Goal: Task Accomplishment & Management: Complete application form

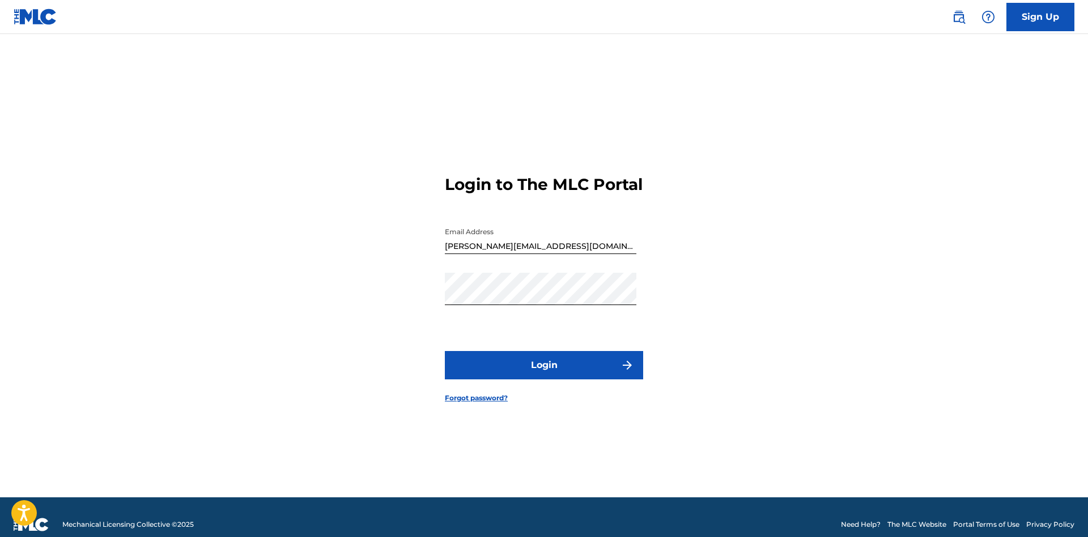
click at [566, 379] on button "Login" at bounding box center [544, 365] width 198 height 28
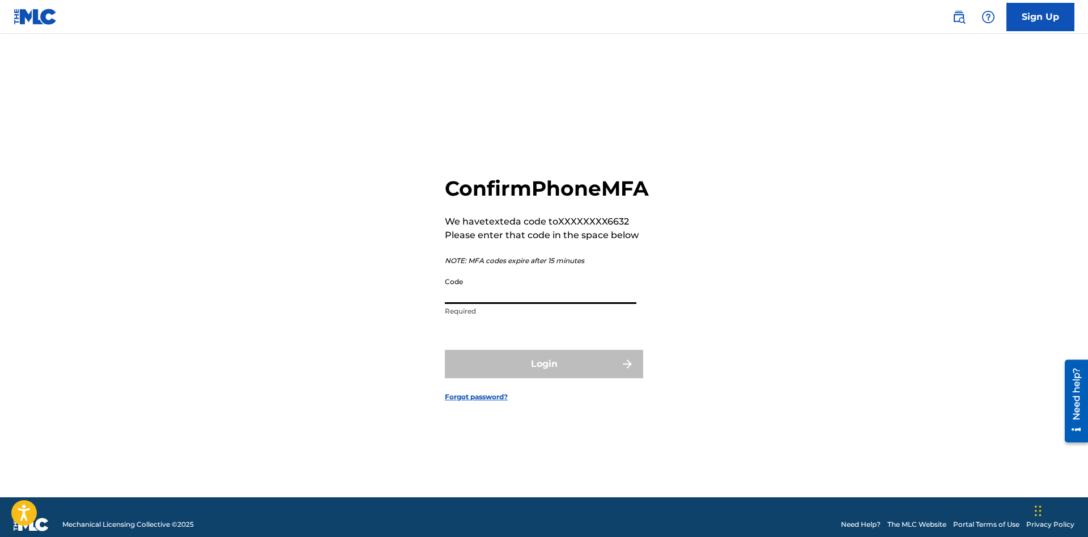
click at [518, 304] on input "Code" at bounding box center [541, 287] width 192 height 32
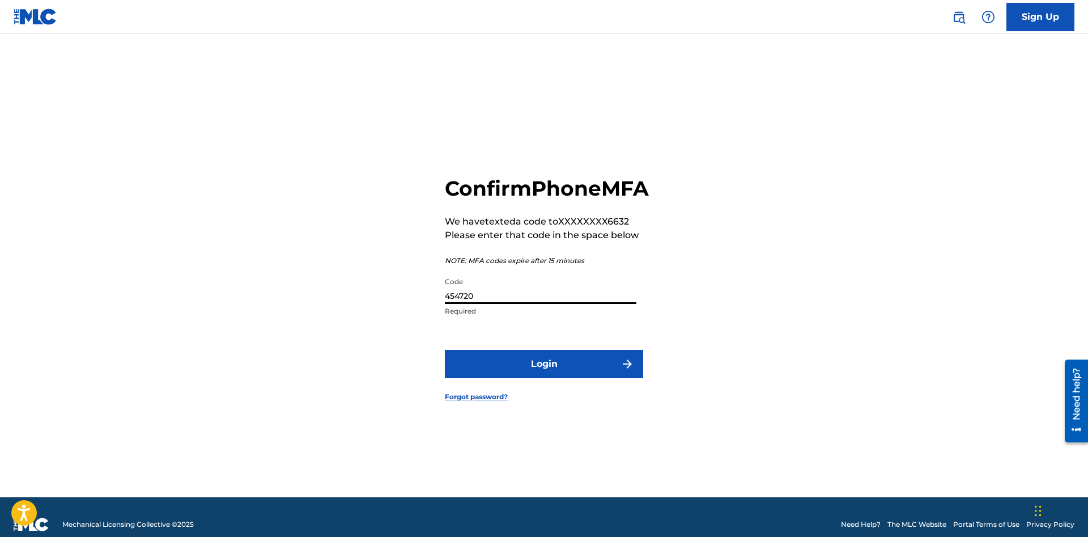
type input "454720"
click at [445, 350] on button "Login" at bounding box center [544, 364] width 198 height 28
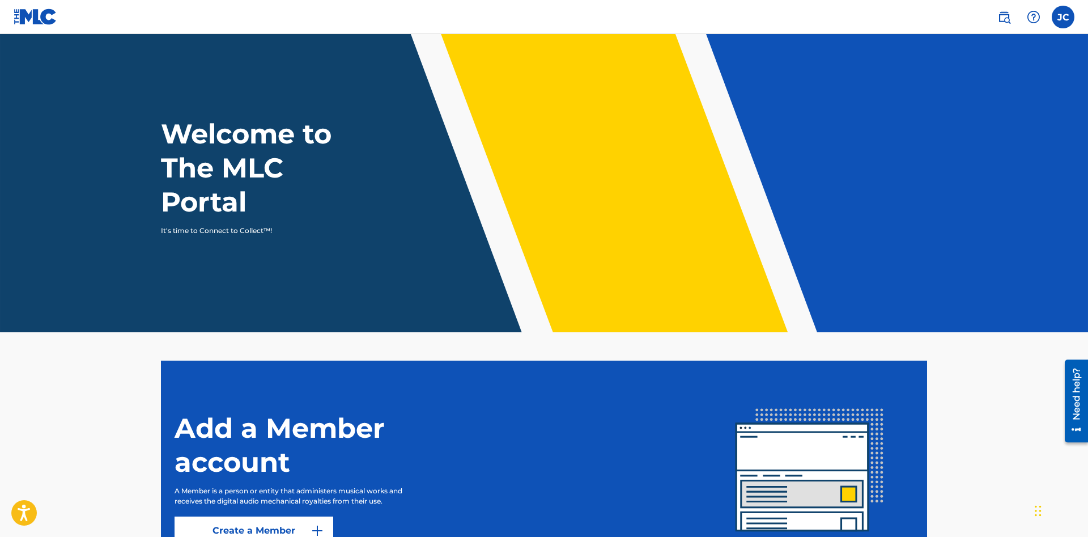
scroll to position [113, 0]
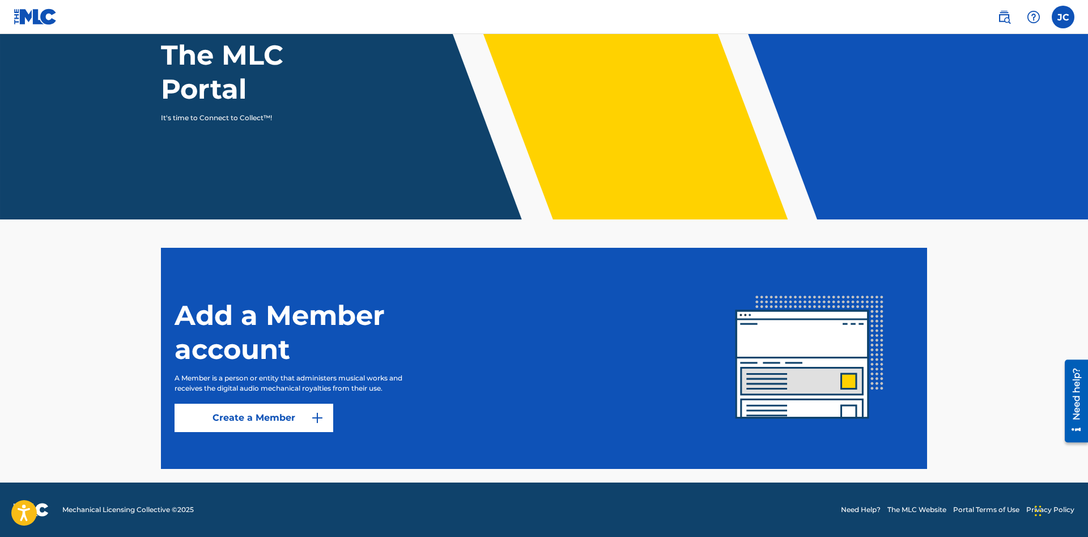
click at [253, 422] on link "Create a Member" at bounding box center [254, 417] width 159 height 28
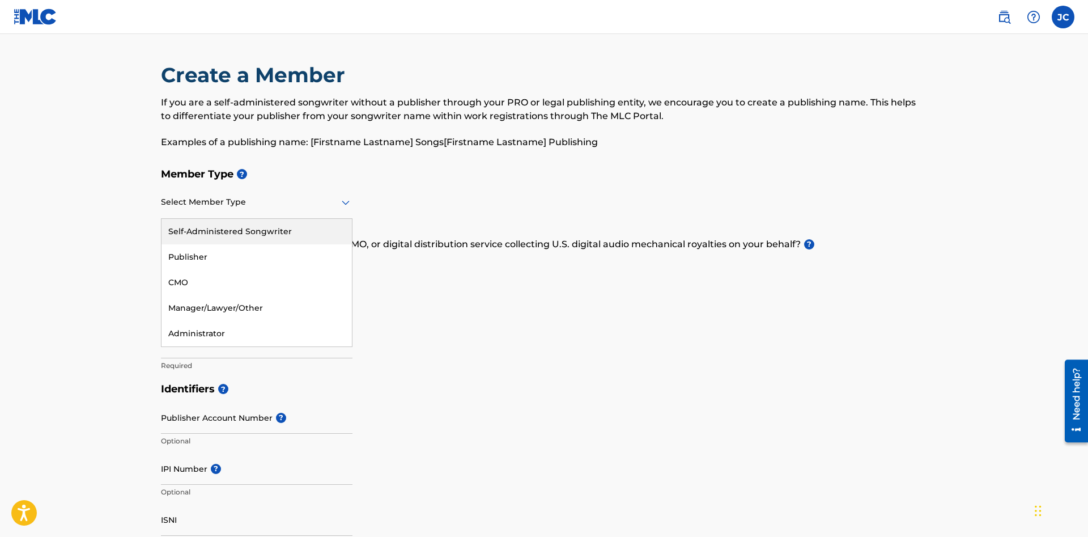
click at [271, 210] on div "Select Member Type" at bounding box center [257, 202] width 192 height 32
click at [258, 249] on div "Publisher" at bounding box center [256, 256] width 190 height 25
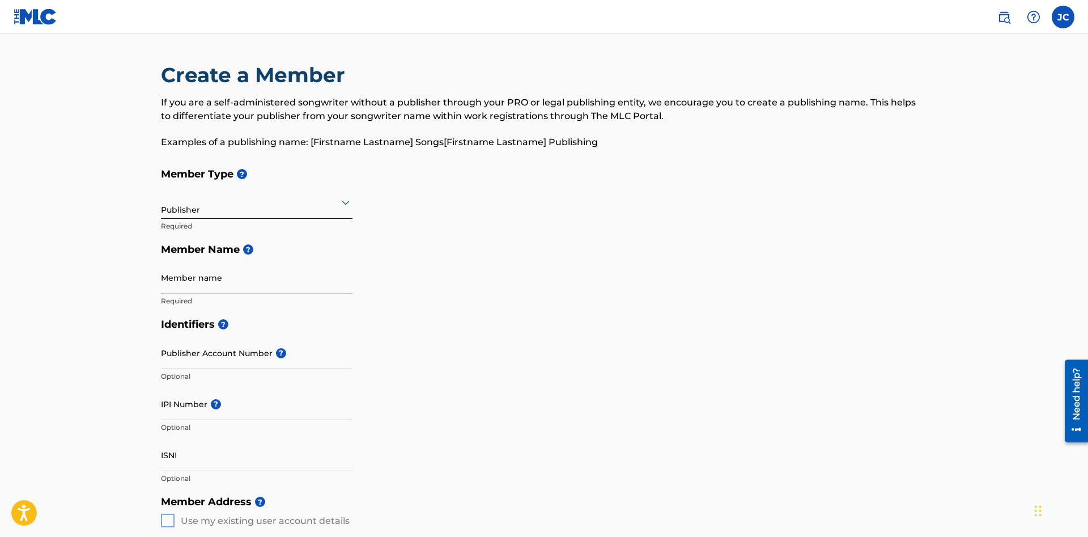
click at [254, 275] on input "Member name" at bounding box center [257, 277] width 192 height 32
click at [248, 287] on input "Member name" at bounding box center [257, 277] width 192 height 32
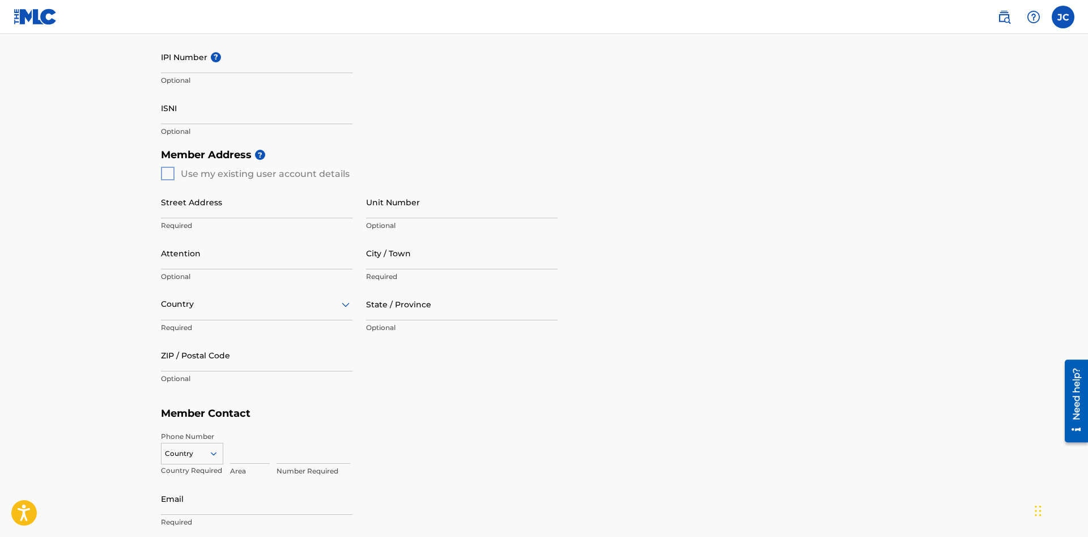
scroll to position [505, 0]
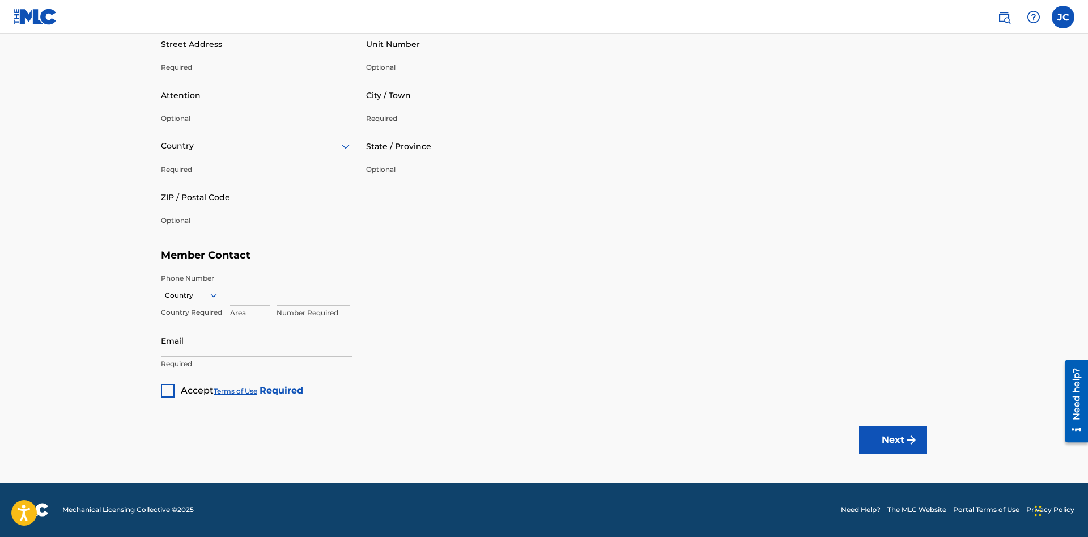
type input "Boro Beats Collective"
click at [166, 388] on div at bounding box center [168, 391] width 14 height 14
click at [883, 436] on button "Next" at bounding box center [893, 439] width 68 height 28
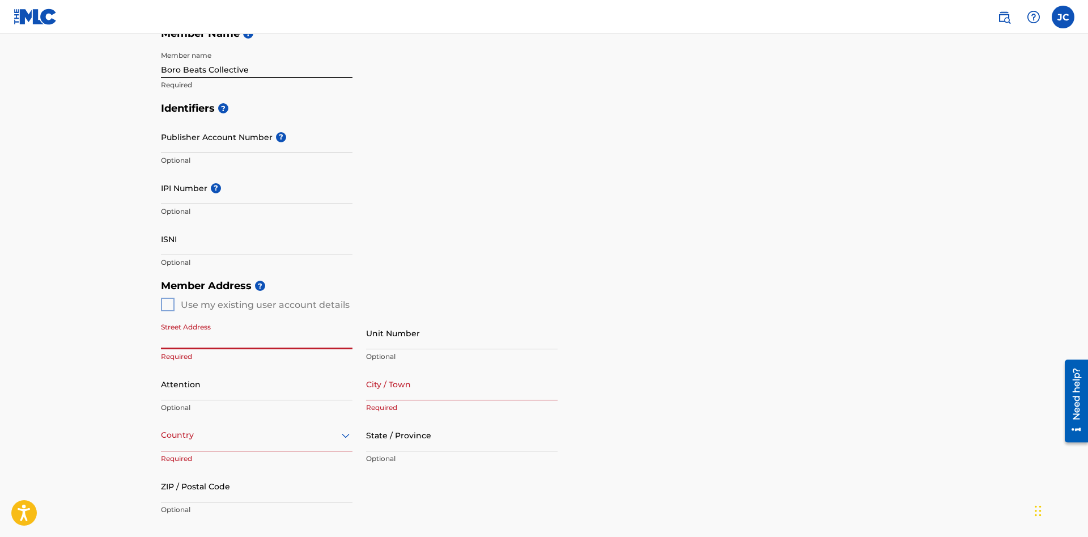
scroll to position [158, 0]
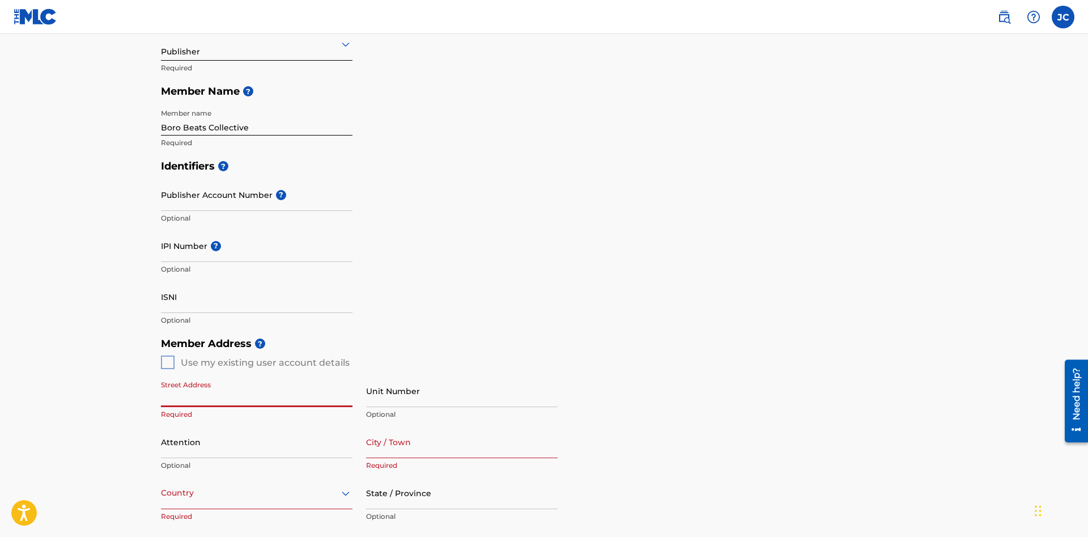
click at [231, 397] on input "Street Address" at bounding box center [257, 391] width 192 height 32
type input "[STREET_ADDRESS]"
type input "Murfreesboro"
type input "US"
type input "TN"
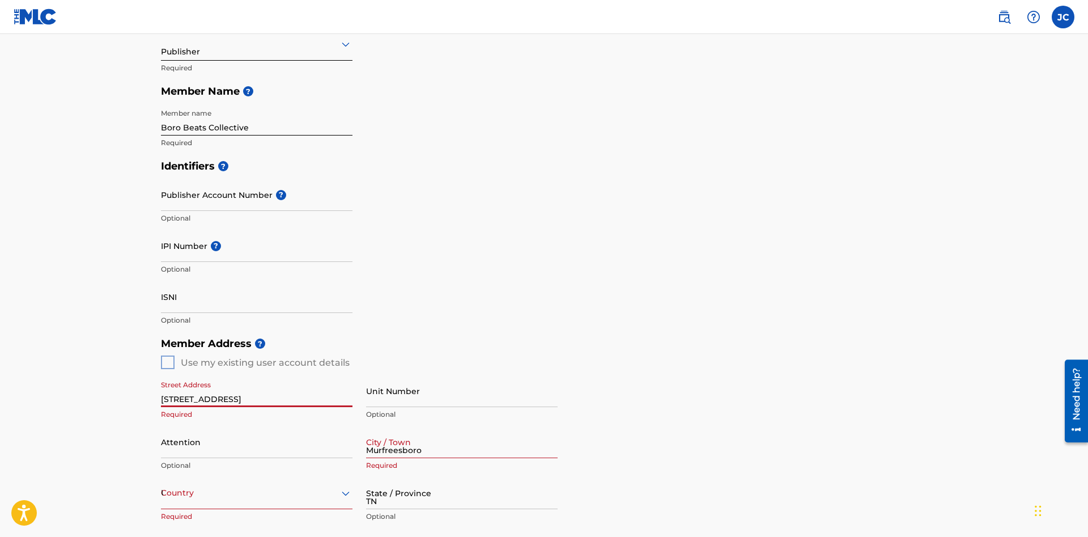
type input "37129"
type input "615"
type input "305"
type input "6632"
type input "[PERSON_NAME][EMAIL_ADDRESS][DOMAIN_NAME]"
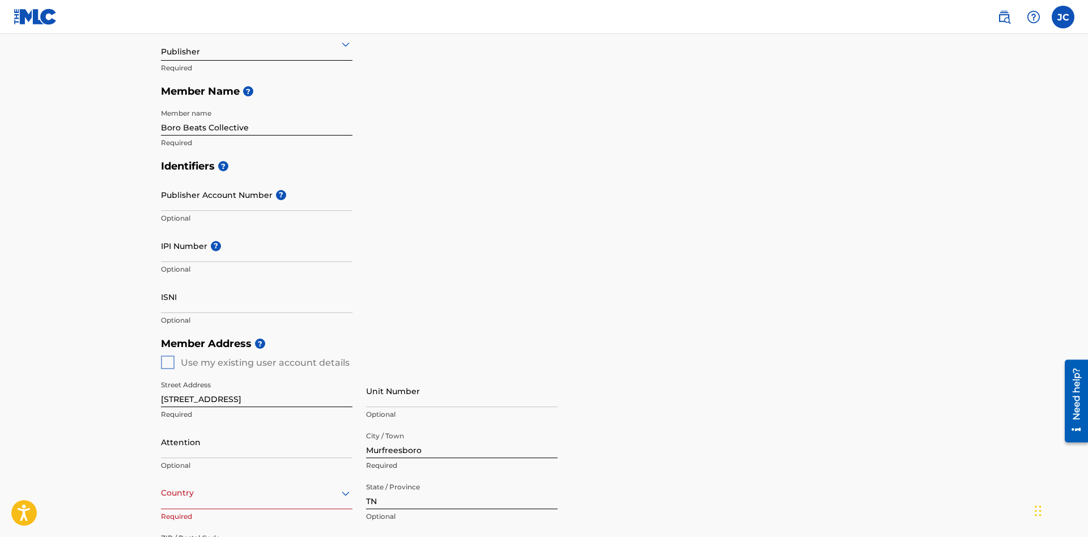
scroll to position [301, 0]
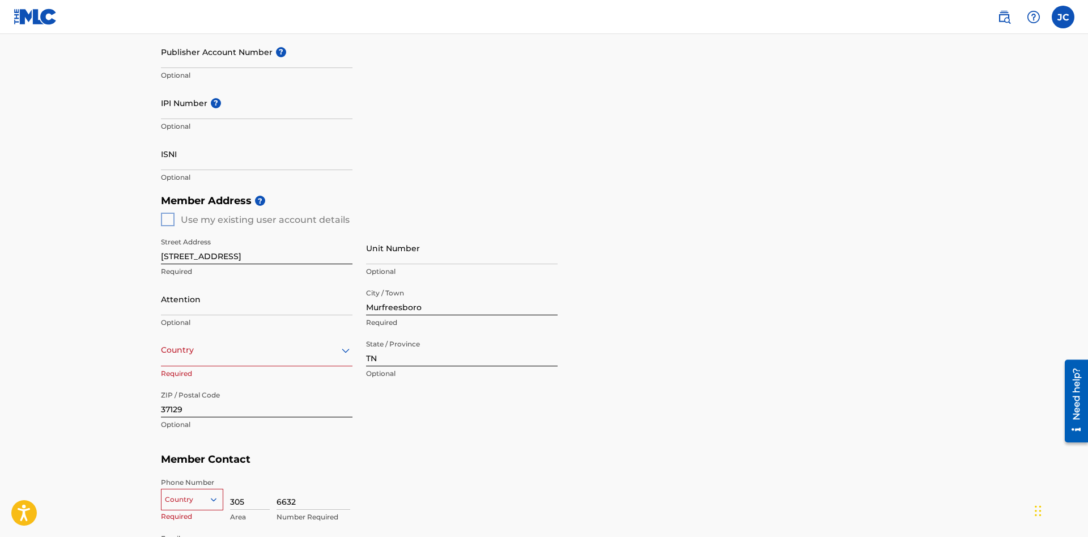
type input "US"
type input "615"
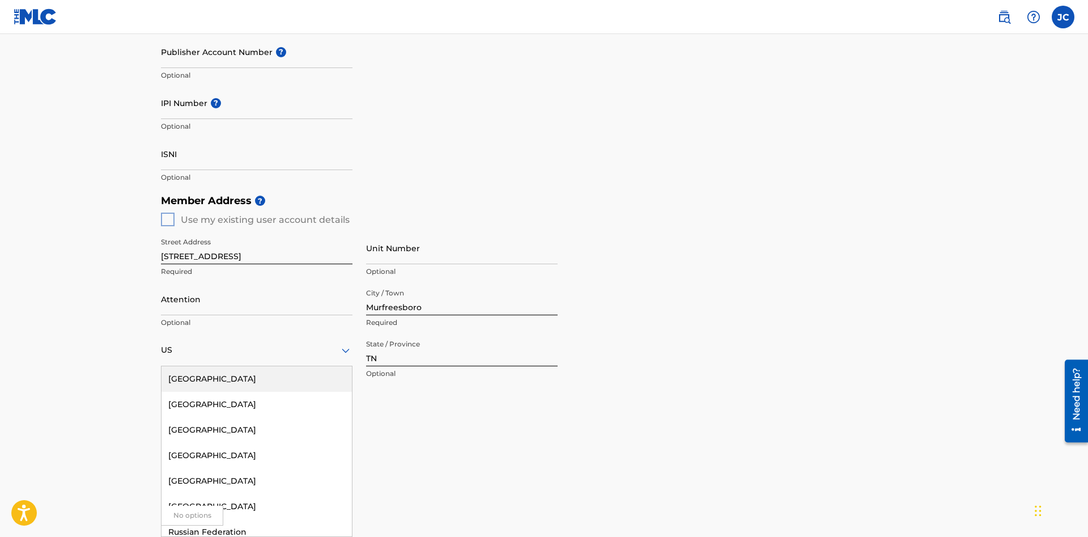
click at [478, 453] on h5 "Member Contact" at bounding box center [544, 459] width 766 height 24
click at [251, 347] on div "US" at bounding box center [257, 350] width 192 height 14
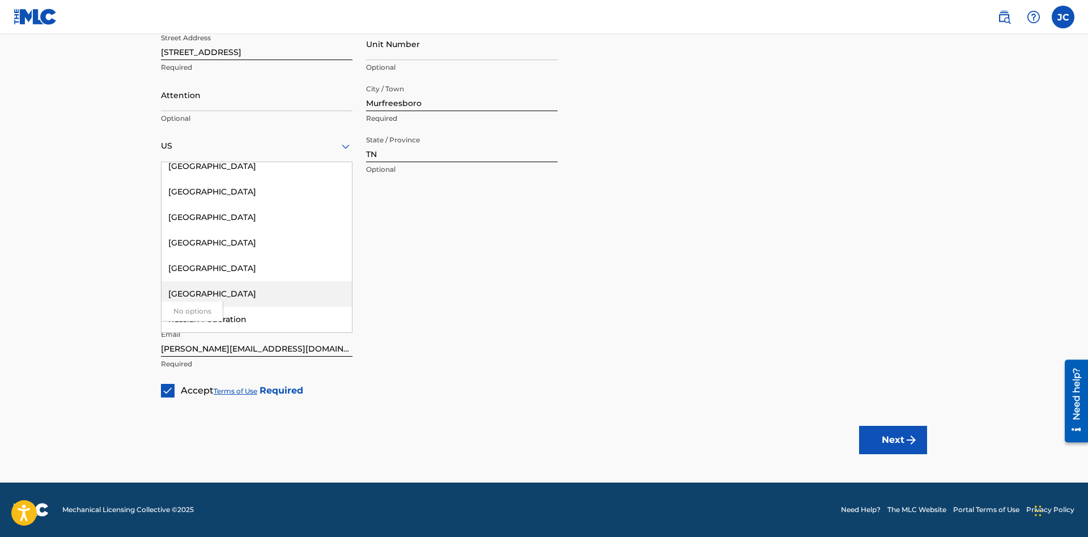
scroll to position [0, 0]
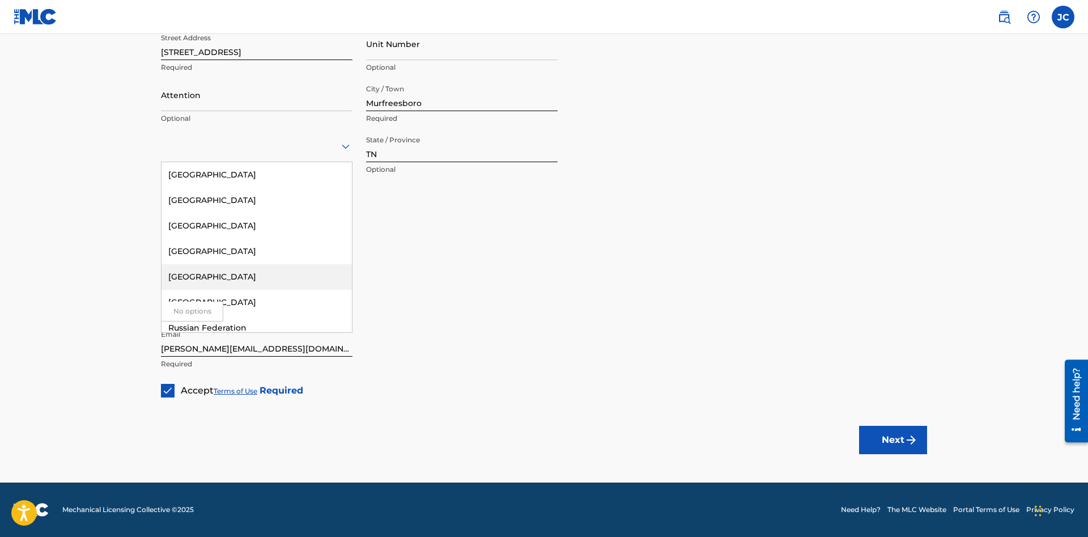
click at [467, 267] on h5 "Member Contact" at bounding box center [544, 255] width 766 height 24
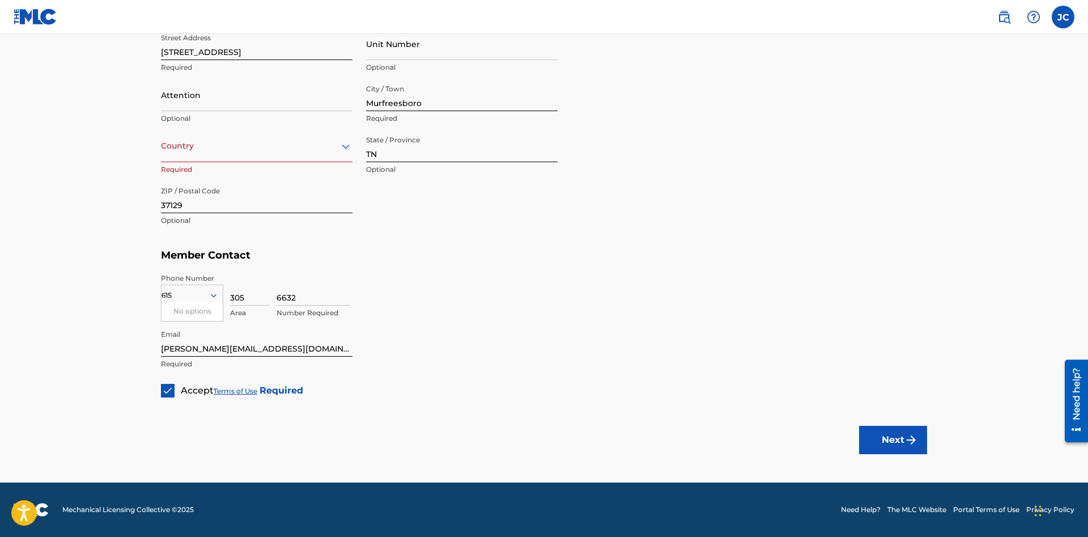
click at [340, 146] on icon at bounding box center [346, 146] width 14 height 14
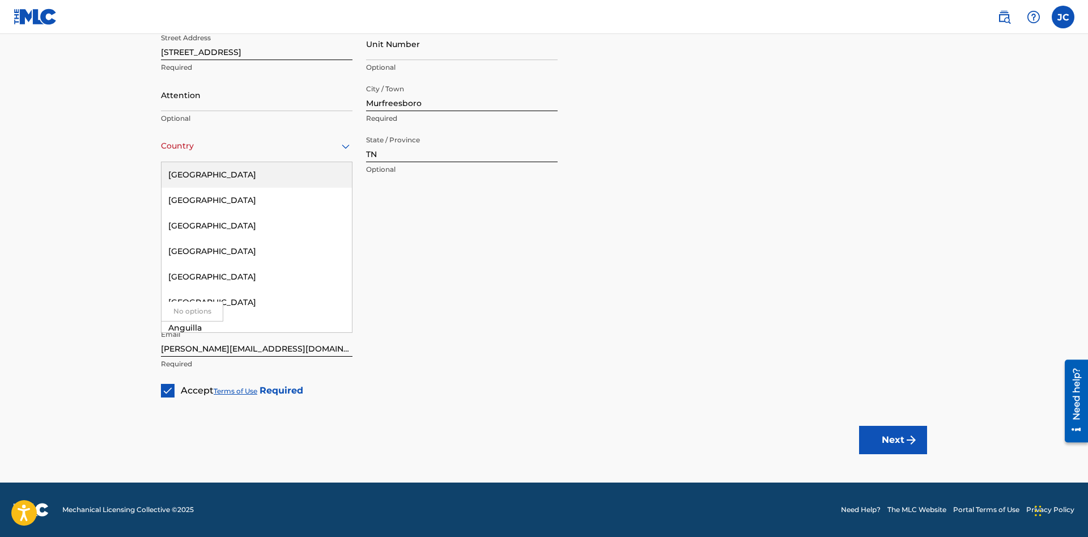
click at [320, 171] on div "[GEOGRAPHIC_DATA]" at bounding box center [256, 174] width 190 height 25
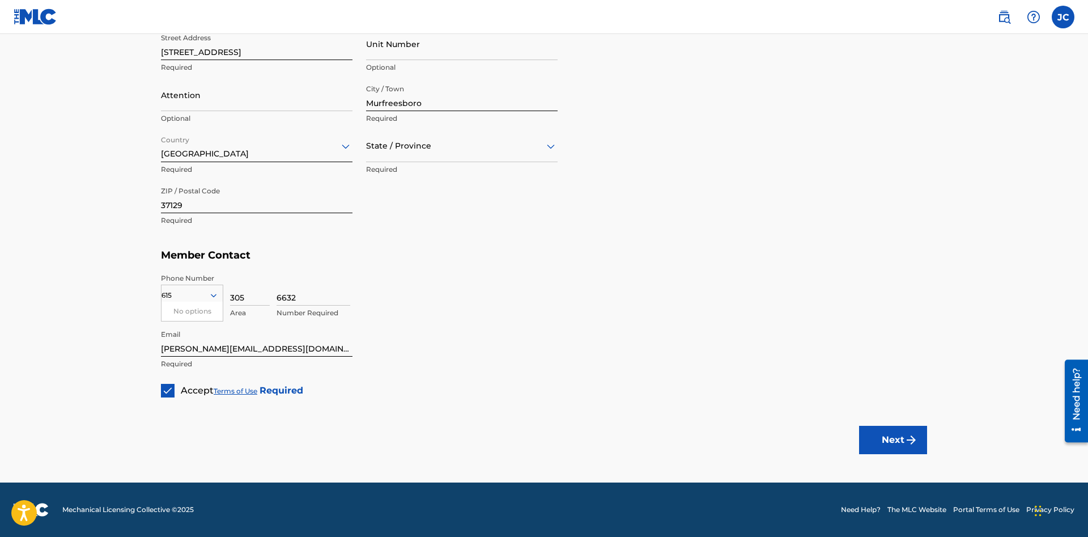
click at [423, 152] on div at bounding box center [462, 146] width 192 height 14
click at [406, 283] on div "[US_STATE]" at bounding box center [462, 283] width 190 height 25
click at [903, 432] on button "Next" at bounding box center [893, 439] width 68 height 28
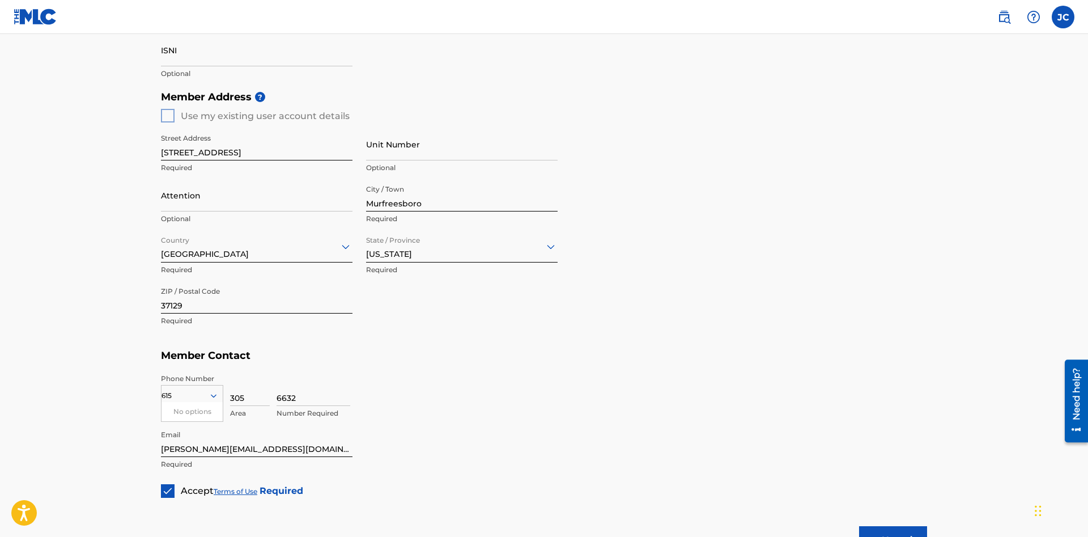
scroll to position [505, 0]
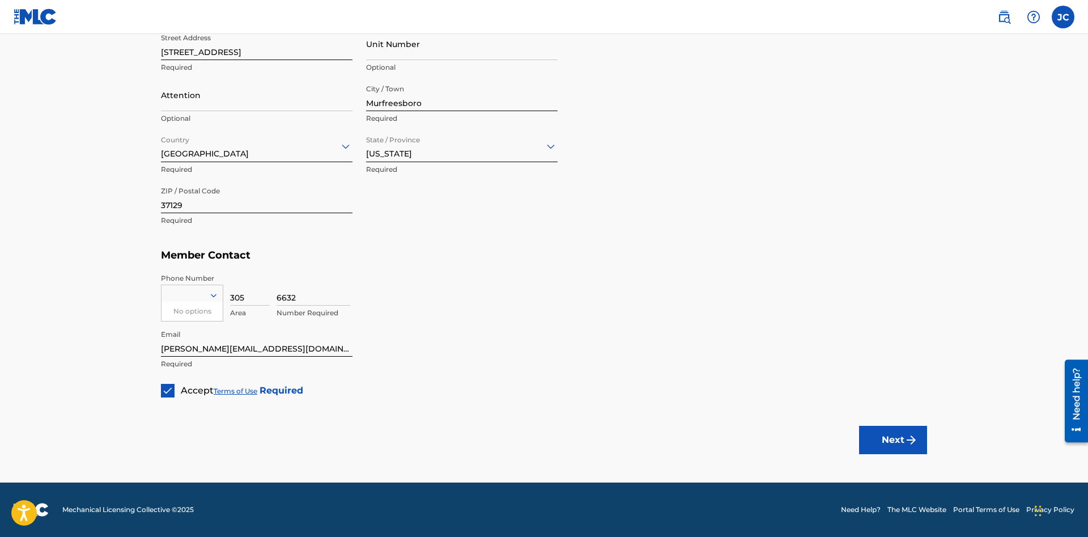
click at [877, 439] on button "Next" at bounding box center [893, 439] width 68 height 28
click at [189, 286] on div "Country" at bounding box center [192, 295] width 62 height 22
click at [193, 318] on div "US, [GEOGRAPHIC_DATA] +1" at bounding box center [191, 323] width 61 height 44
click at [892, 444] on button "Next" at bounding box center [893, 439] width 68 height 28
drag, startPoint x: 250, startPoint y: 295, endPoint x: 212, endPoint y: 295, distance: 37.4
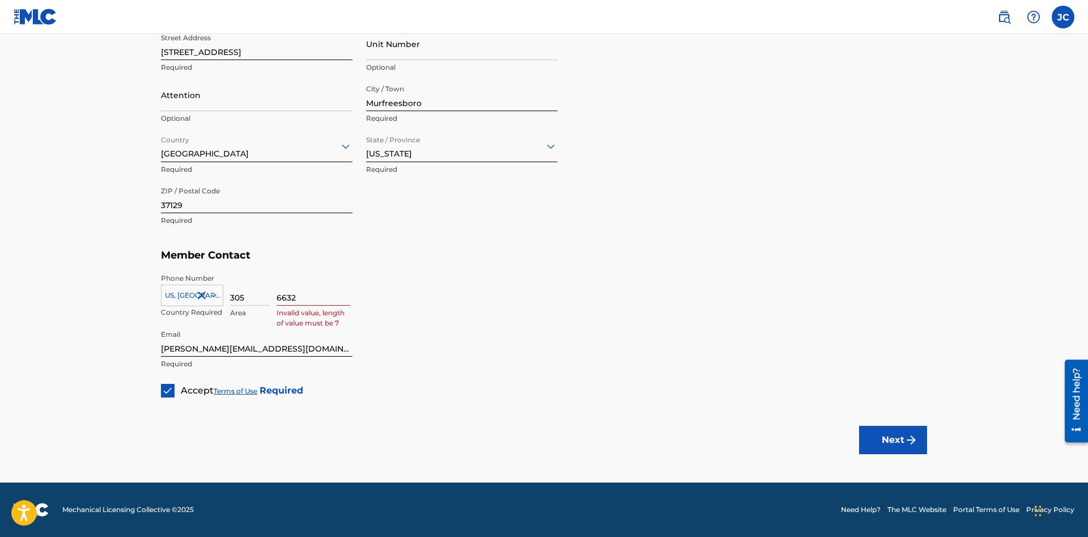
click at [230, 295] on input "305" at bounding box center [250, 289] width 40 height 32
type input "615"
type input "3056632"
click at [895, 439] on button "Next" at bounding box center [893, 439] width 68 height 28
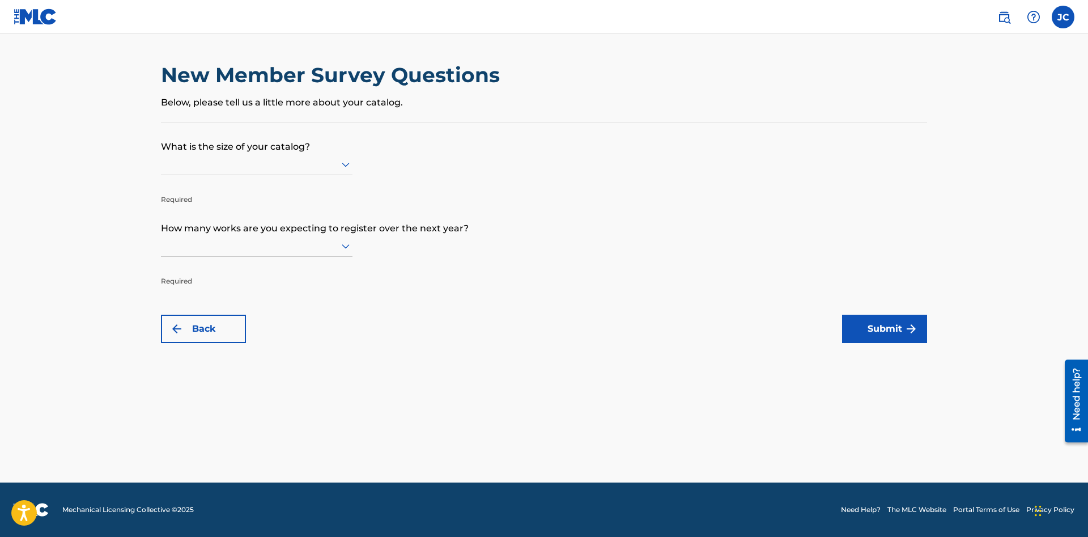
click at [320, 170] on div at bounding box center [257, 164] width 192 height 14
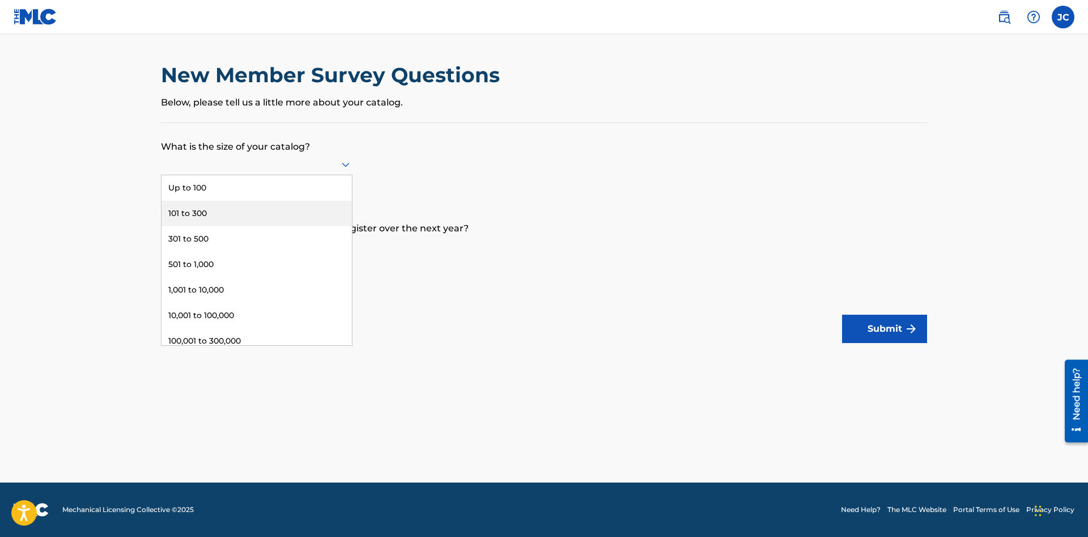
click at [301, 211] on div "101 to 300" at bounding box center [256, 213] width 190 height 25
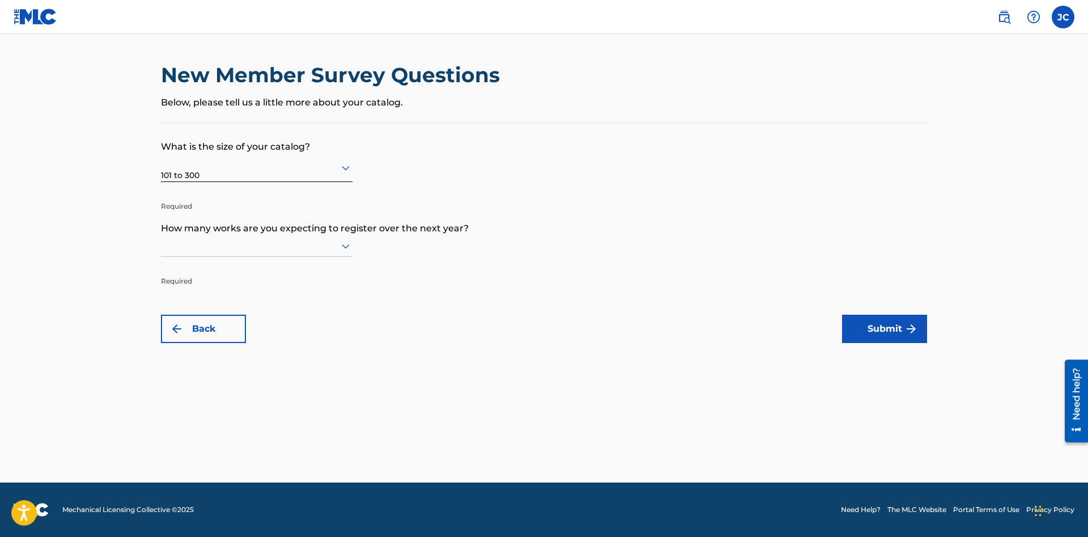
click at [341, 248] on icon at bounding box center [346, 246] width 14 height 14
click at [329, 265] on div "Up to 100" at bounding box center [256, 269] width 190 height 25
click at [885, 328] on button "Submit" at bounding box center [884, 328] width 85 height 28
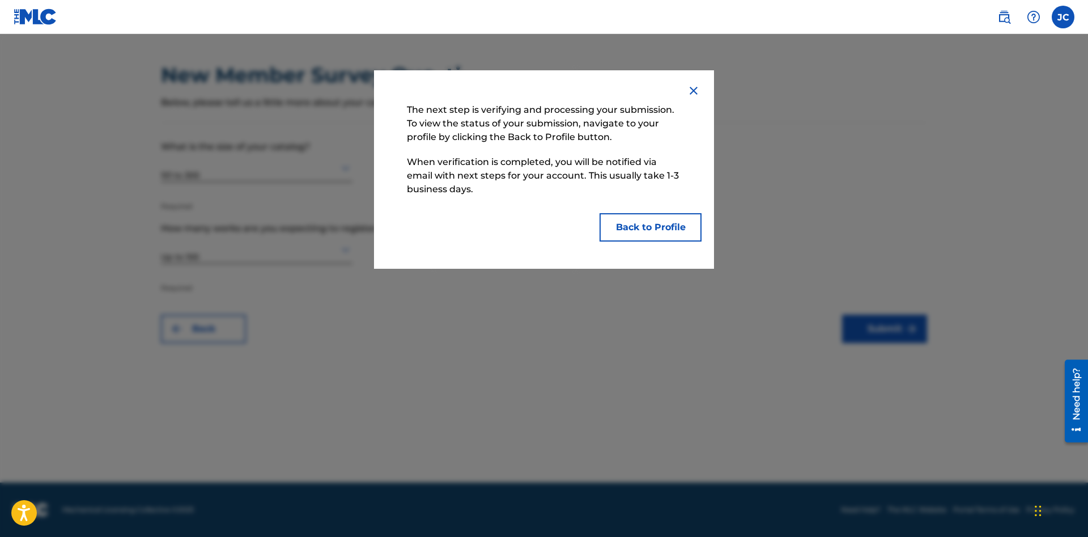
click at [658, 235] on button "Back to Profile" at bounding box center [650, 227] width 102 height 28
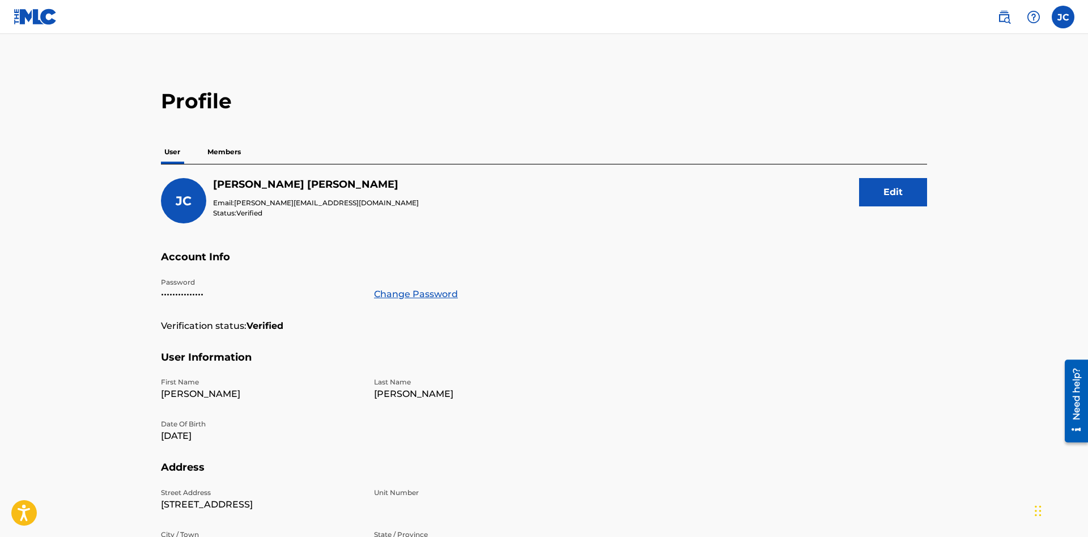
click at [223, 150] on p "Members" at bounding box center [224, 152] width 40 height 24
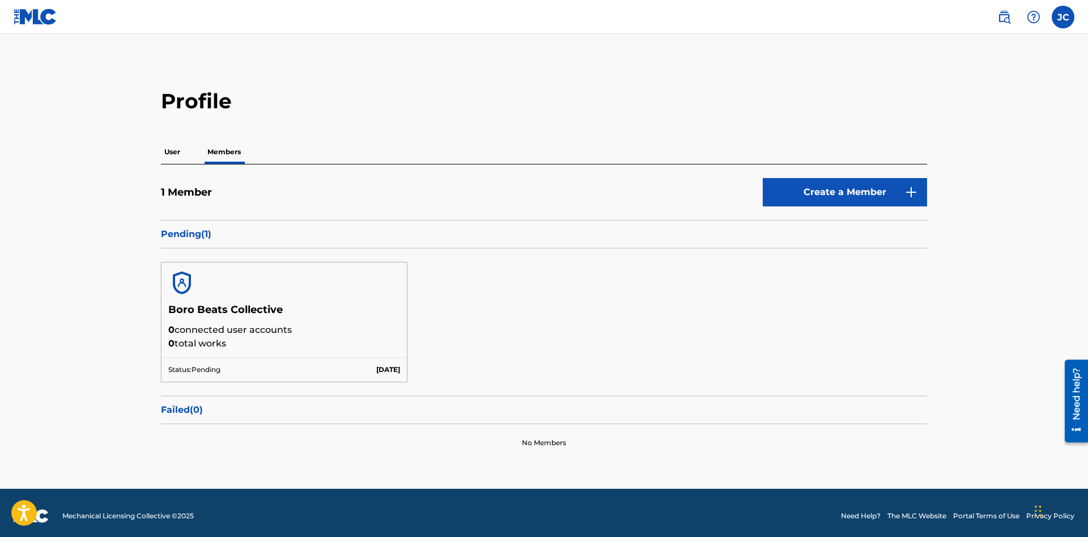
click at [858, 191] on link "Create a Member" at bounding box center [845, 192] width 164 height 28
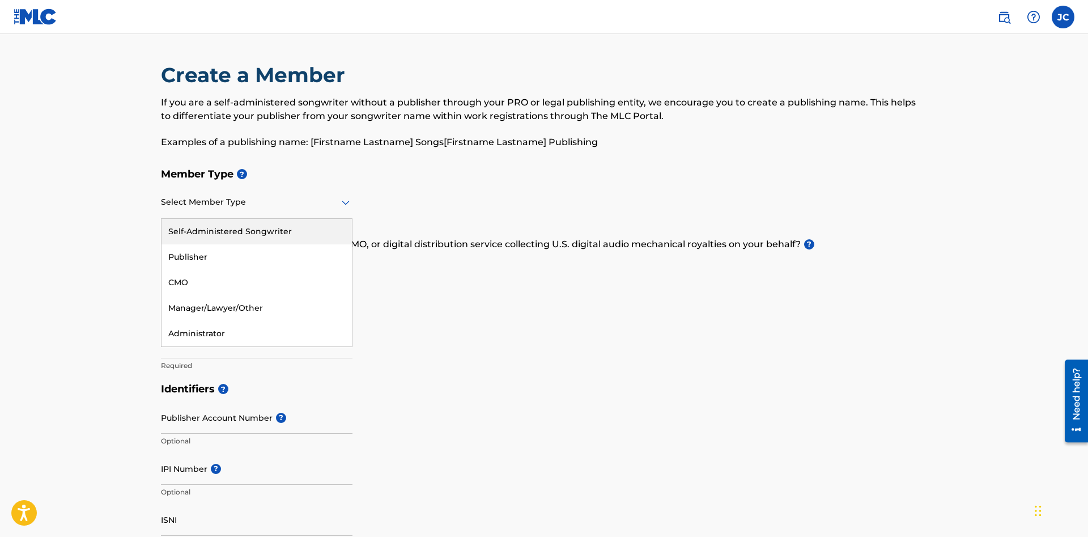
click at [335, 213] on div "Select Member Type" at bounding box center [257, 202] width 192 height 32
click at [292, 233] on div "Self-Administered Songwriter" at bounding box center [256, 231] width 190 height 25
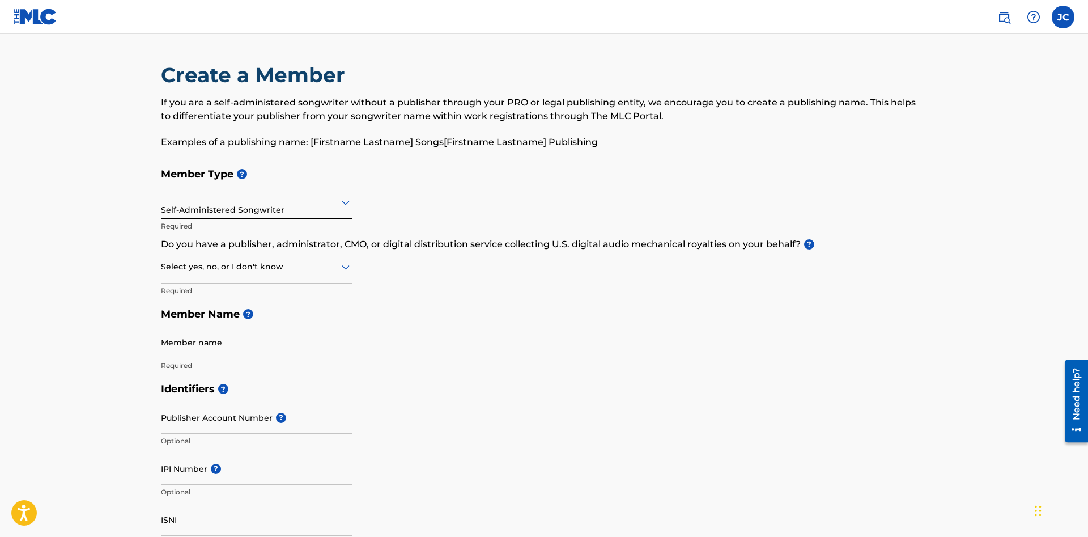
click at [315, 258] on div "Select yes, no, or I don't know" at bounding box center [257, 267] width 192 height 32
click at [256, 341] on div "I don't know" at bounding box center [256, 346] width 190 height 25
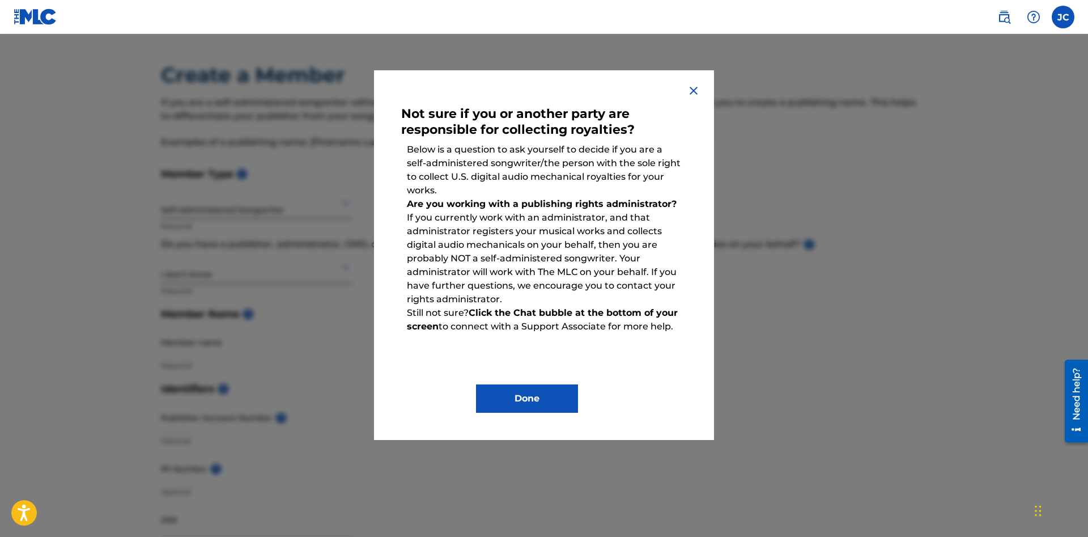
click at [522, 383] on div "Done" at bounding box center [544, 389] width 286 height 45
click at [524, 394] on button "Done" at bounding box center [527, 398] width 102 height 28
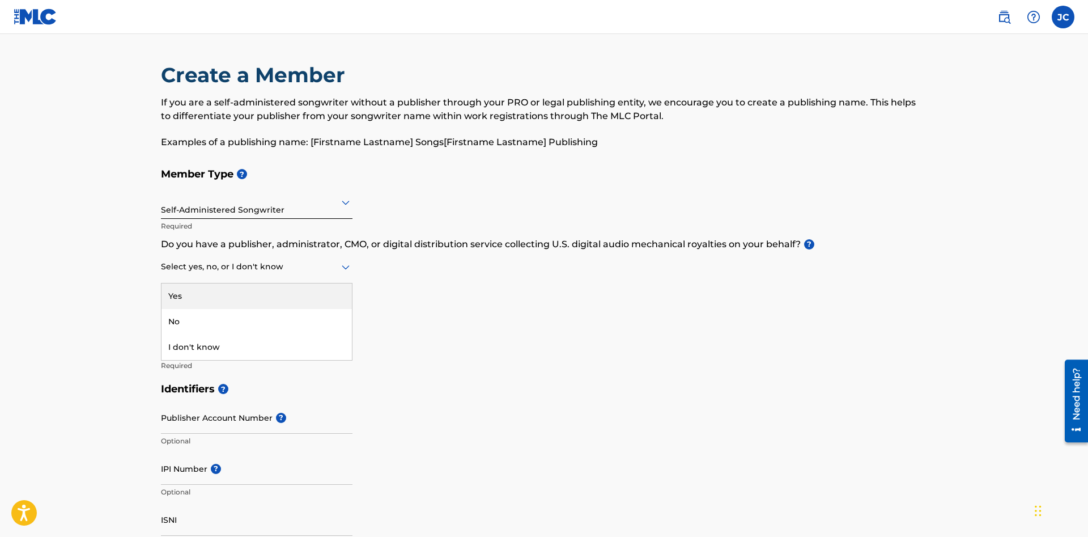
click at [276, 272] on div at bounding box center [257, 266] width 192 height 14
click at [254, 294] on div "Yes" at bounding box center [256, 295] width 190 height 25
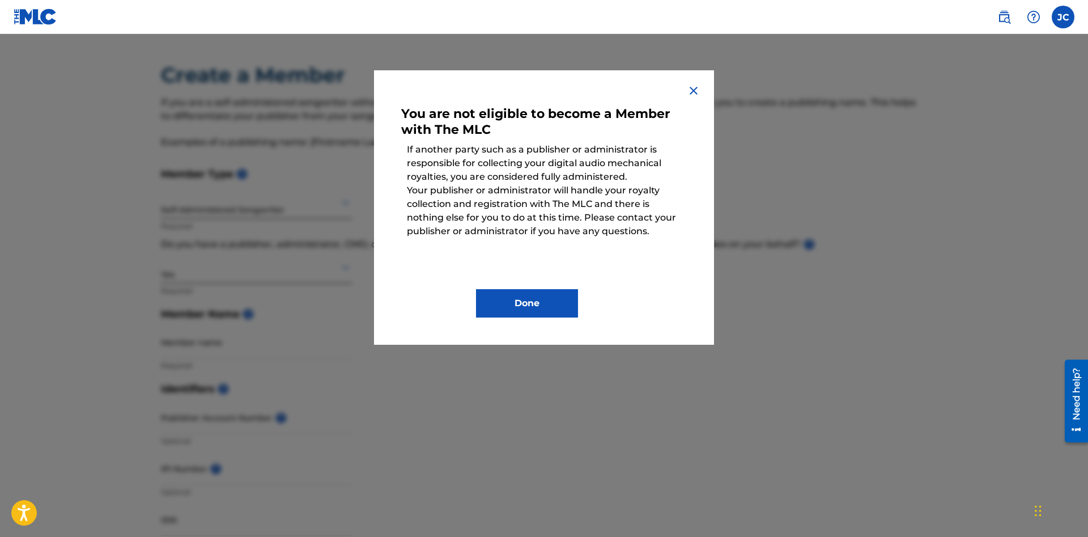
click at [691, 91] on img at bounding box center [694, 91] width 14 height 14
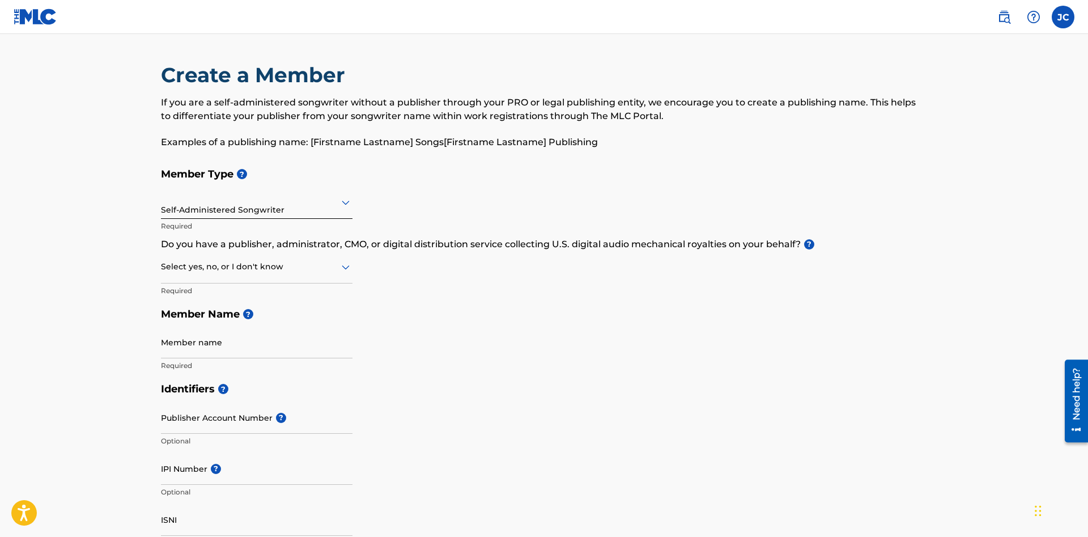
click at [278, 271] on div at bounding box center [257, 266] width 192 height 14
click at [270, 322] on div "No" at bounding box center [256, 321] width 190 height 25
click at [288, 273] on div at bounding box center [257, 266] width 192 height 14
click at [271, 345] on div "I don't know" at bounding box center [256, 346] width 190 height 25
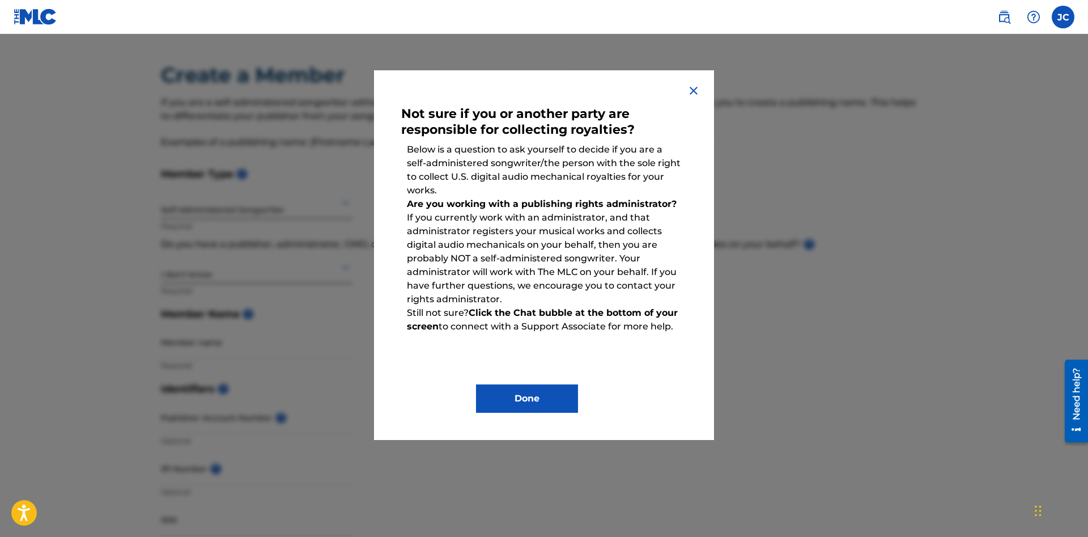
click at [551, 395] on button "Done" at bounding box center [527, 398] width 102 height 28
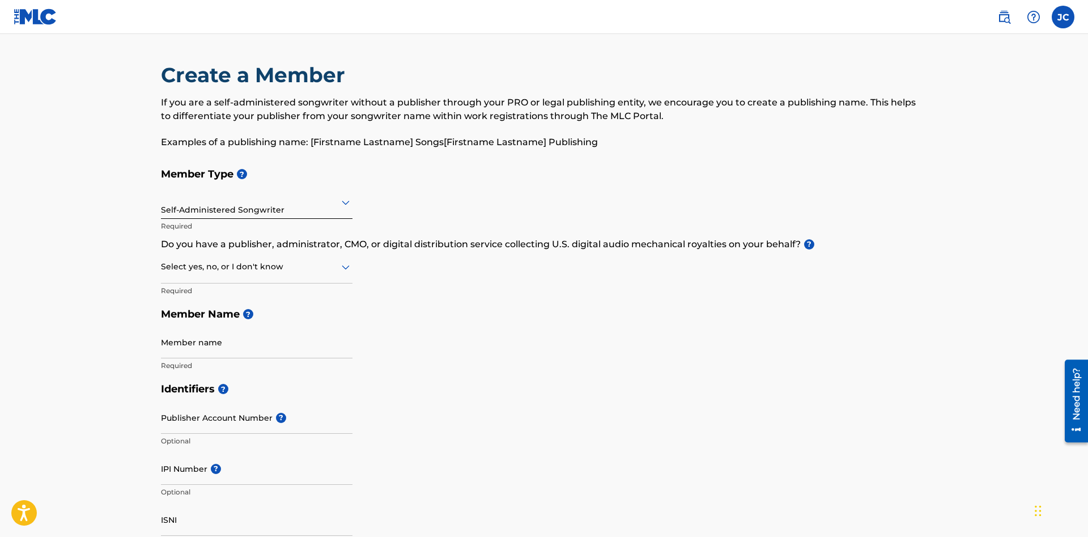
click at [200, 267] on div at bounding box center [257, 266] width 192 height 14
click at [207, 317] on div "No" at bounding box center [256, 321] width 190 height 25
click at [239, 352] on input "Member name" at bounding box center [257, 342] width 192 height 32
click at [239, 350] on input "Member name" at bounding box center [257, 342] width 192 height 32
type input "[PERSON_NAME]"
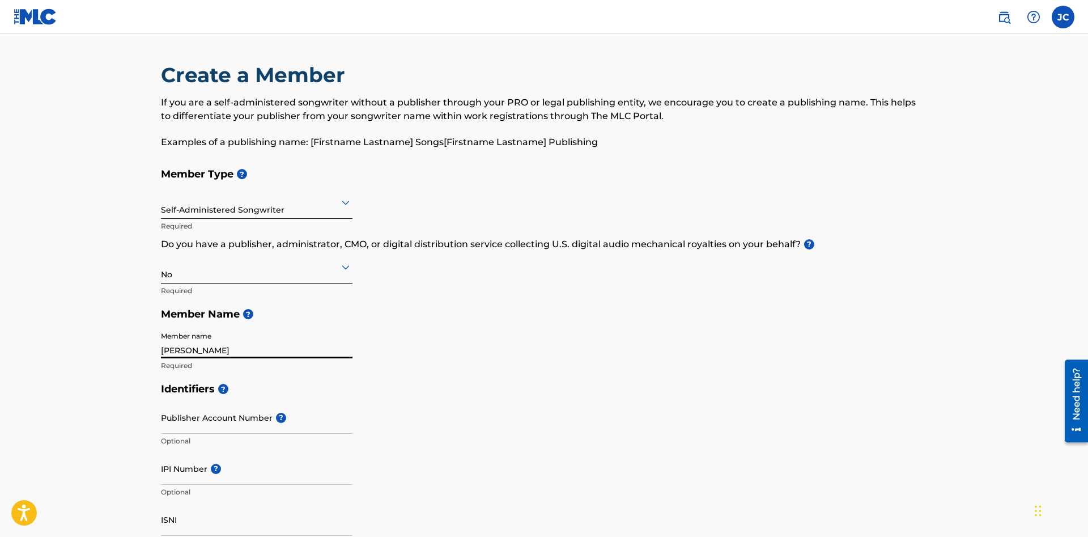
type input "[STREET_ADDRESS]"
type input "Murfreesboro"
type input "US"
type input "TN"
type input "37129"
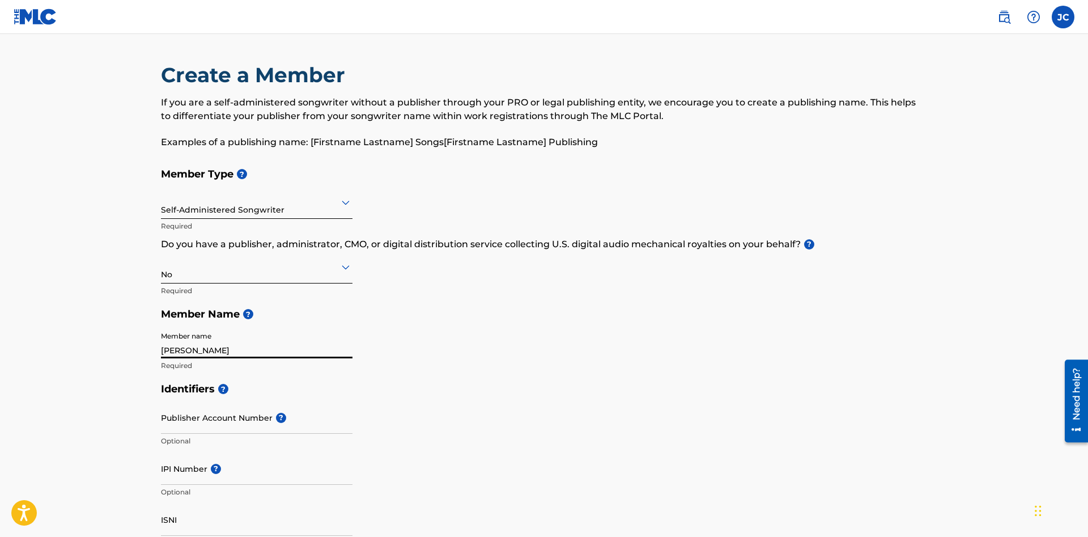
type input "615"
type input "305"
type input "6632"
type input "[PERSON_NAME][EMAIL_ADDRESS][DOMAIN_NAME]"
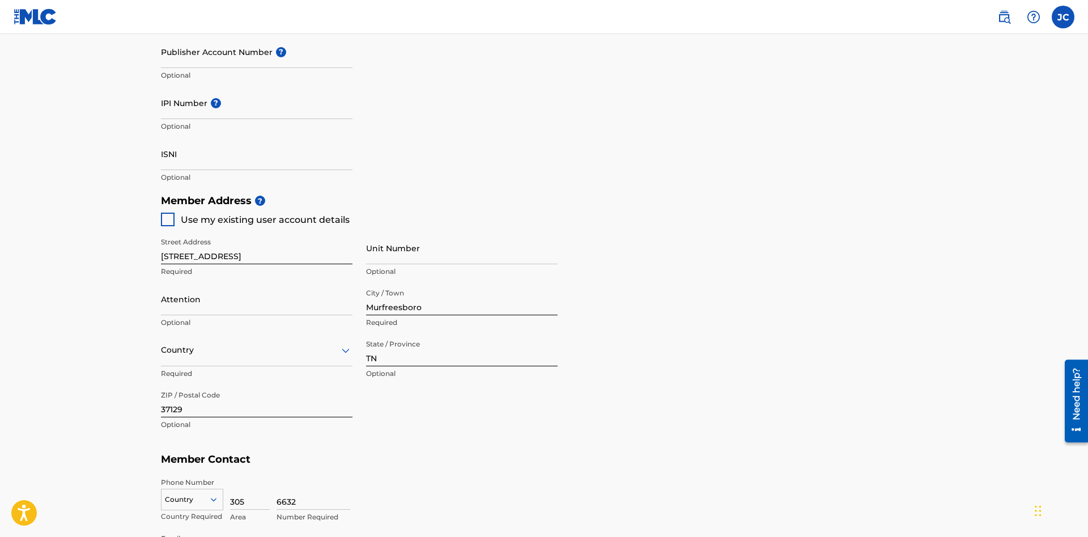
type input "US"
type input "615"
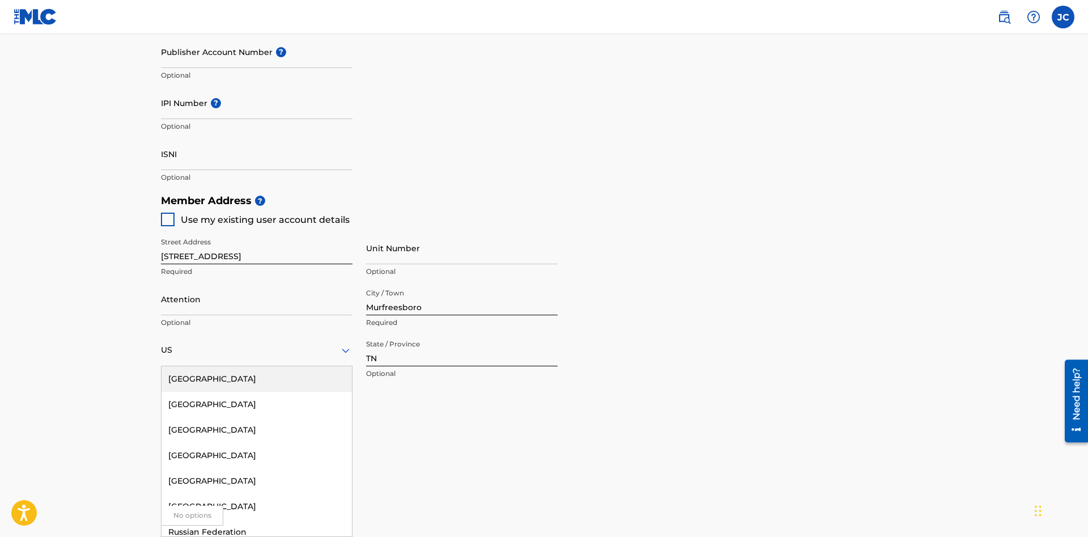
click at [166, 218] on div at bounding box center [168, 219] width 14 height 14
type input "Murfreesboro"
type input "615"
type input "3056632"
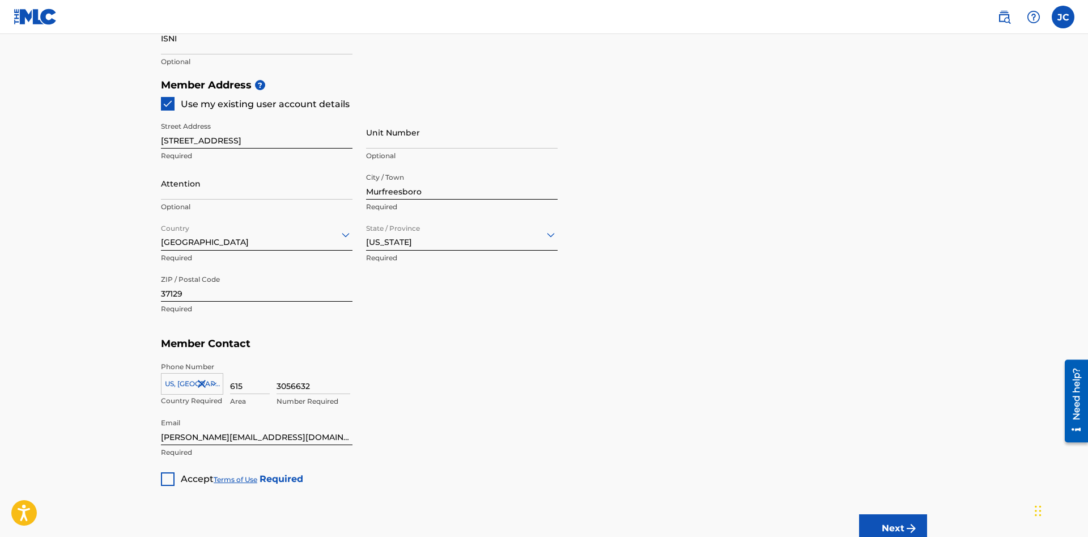
scroll to position [539, 0]
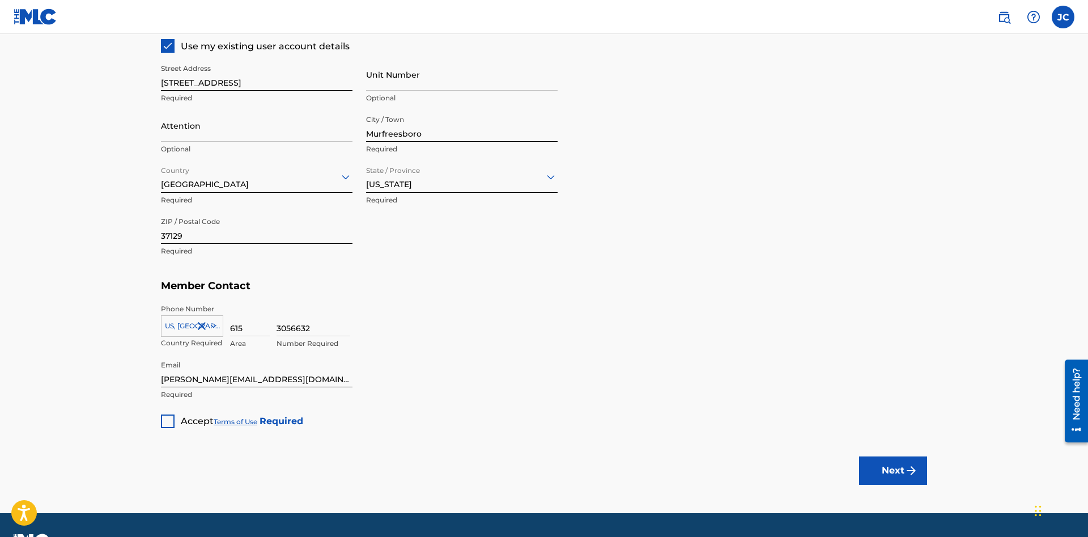
click at [169, 420] on div at bounding box center [168, 421] width 14 height 14
click at [911, 464] on img "submit" at bounding box center [911, 470] width 14 height 14
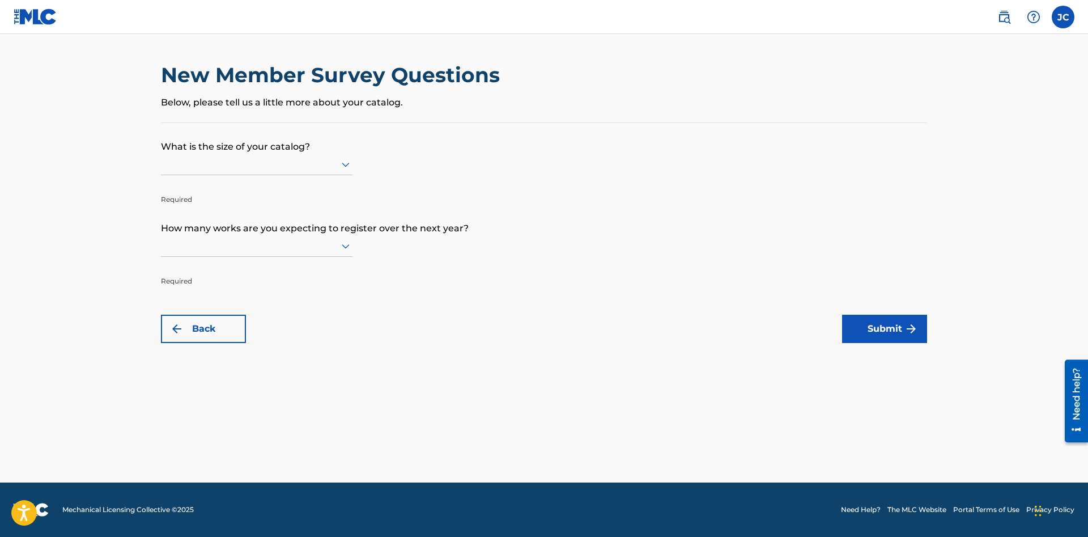
click at [310, 163] on div at bounding box center [257, 164] width 192 height 14
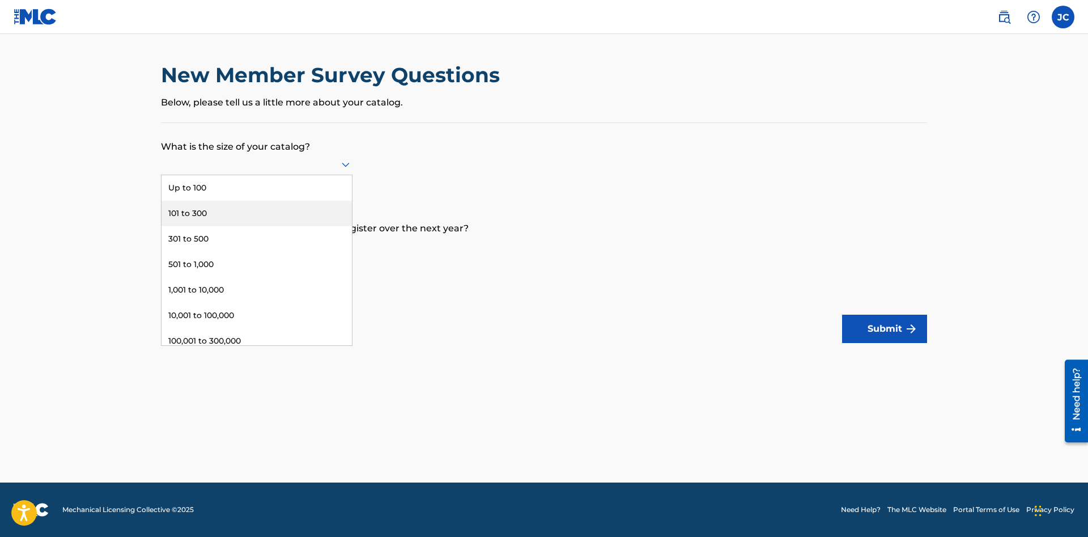
click at [285, 209] on div "101 to 300" at bounding box center [256, 213] width 190 height 25
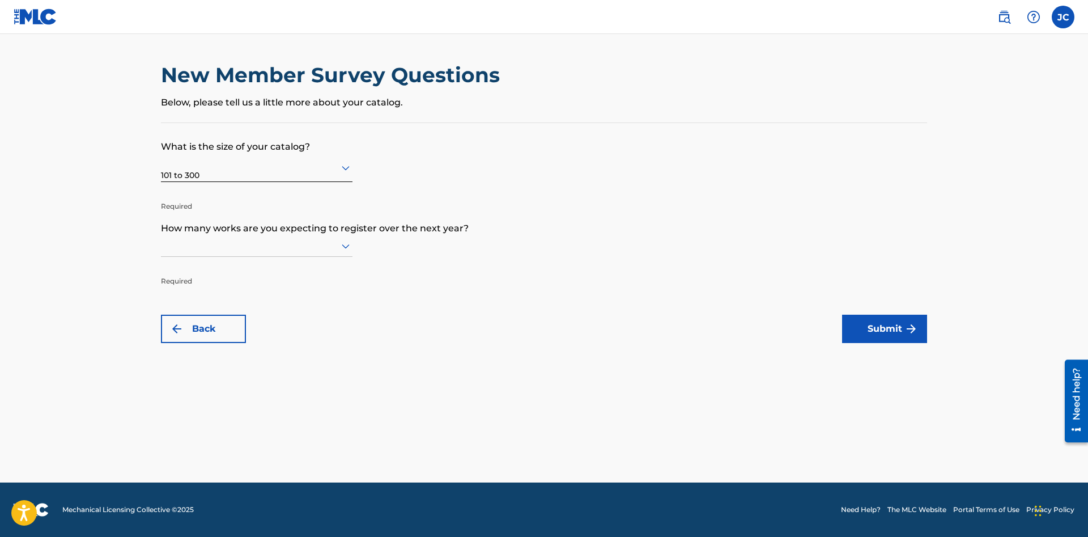
click at [283, 254] on div at bounding box center [257, 246] width 192 height 22
click at [275, 271] on div "Up to 100" at bounding box center [256, 269] width 190 height 25
click at [890, 338] on button "Submit" at bounding box center [884, 328] width 85 height 28
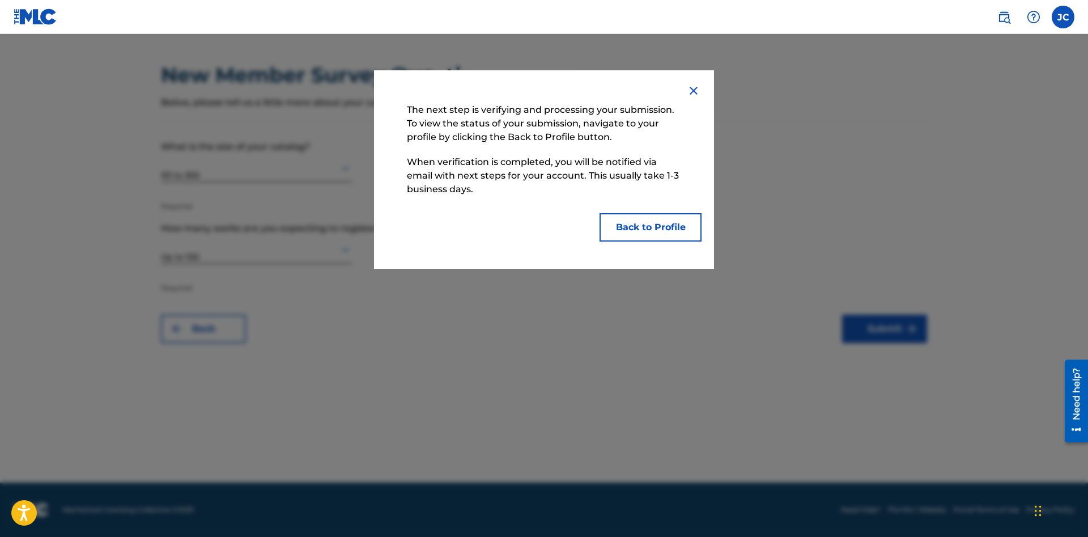
click at [646, 230] on button "Back to Profile" at bounding box center [650, 227] width 102 height 28
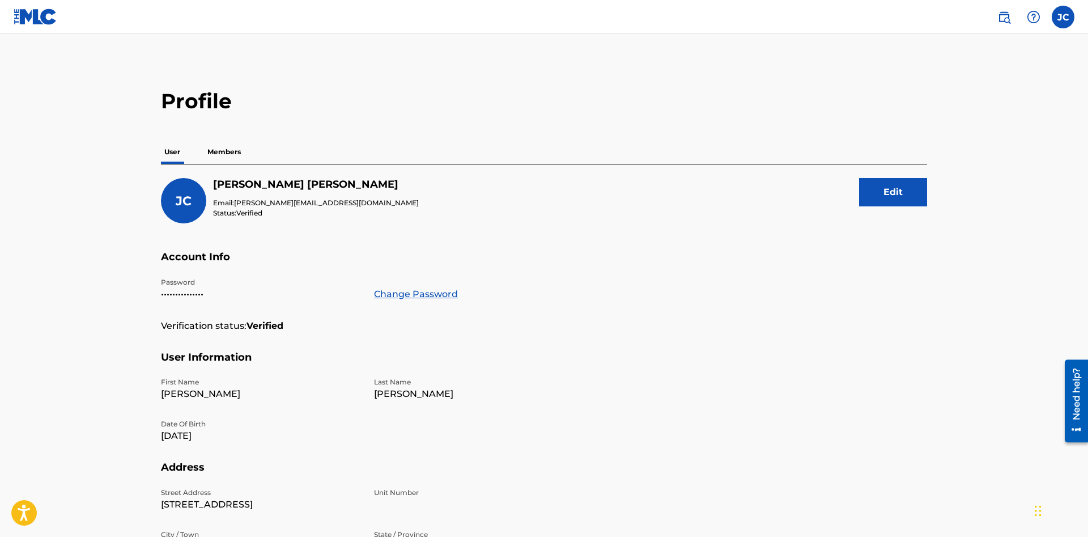
scroll to position [58, 0]
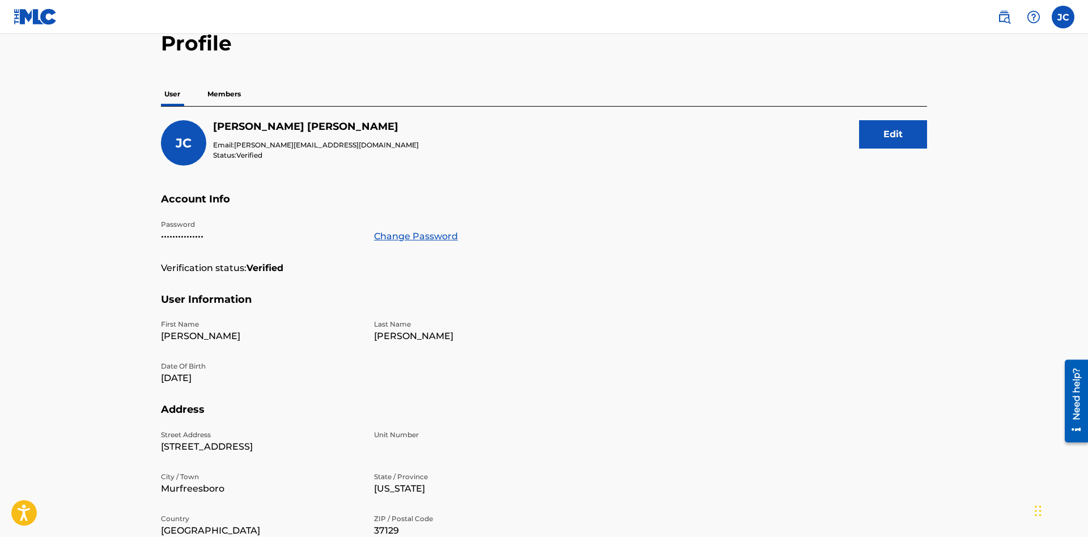
click at [232, 92] on p "Members" at bounding box center [224, 94] width 40 height 24
